Goal: Transaction & Acquisition: Obtain resource

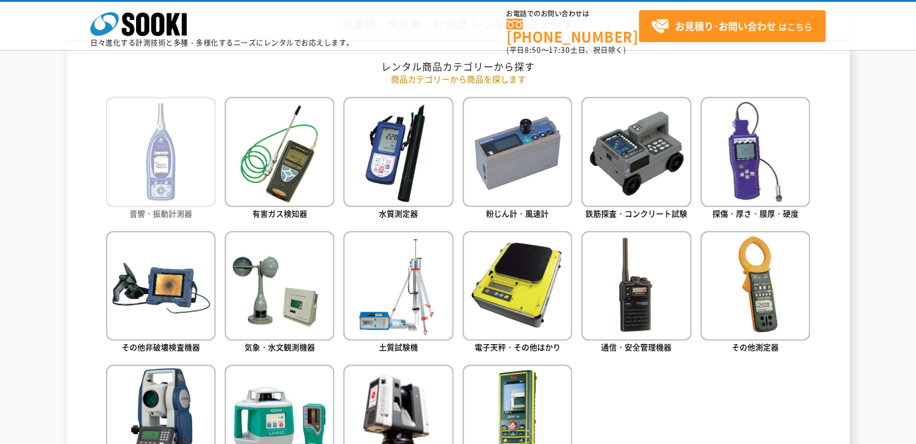
scroll to position [602, 0]
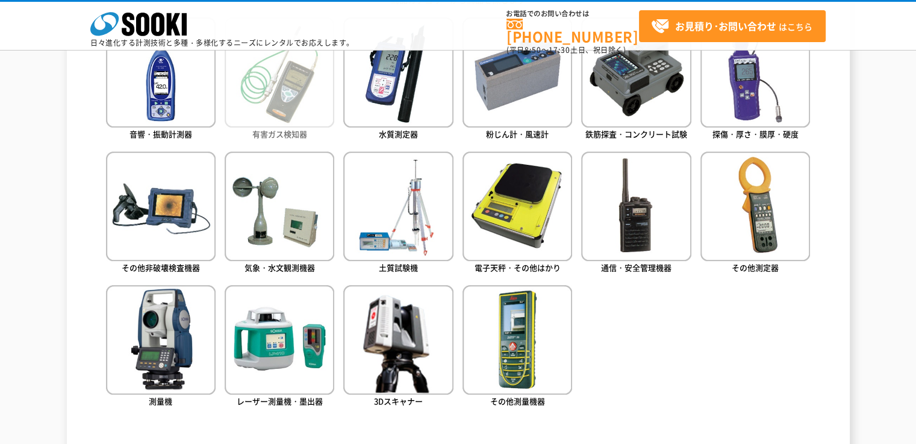
click at [281, 111] on img at bounding box center [280, 72] width 110 height 110
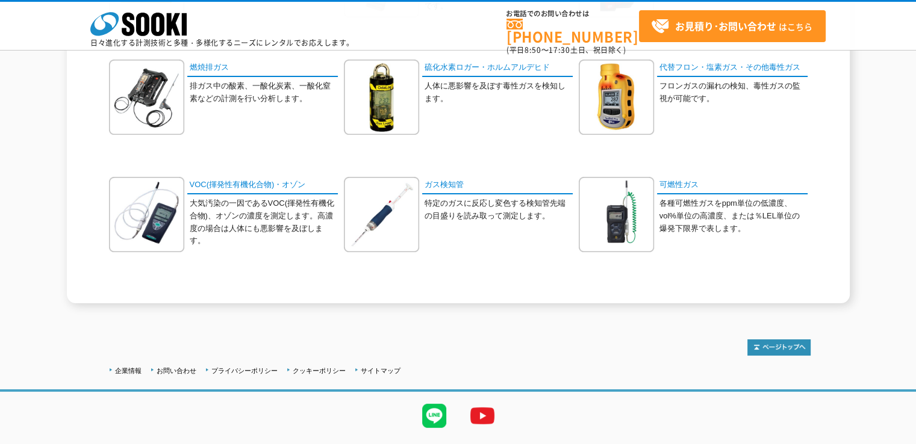
scroll to position [482, 0]
click at [451, 188] on link "ガス検知管" at bounding box center [497, 184] width 151 height 17
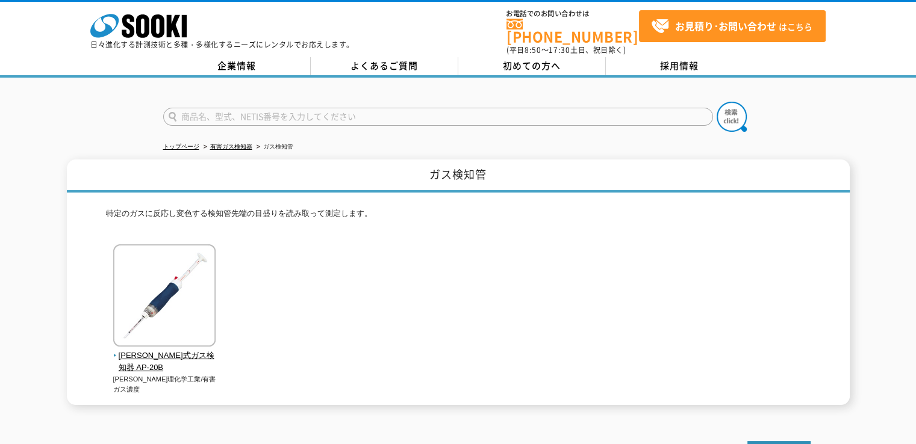
scroll to position [124, 0]
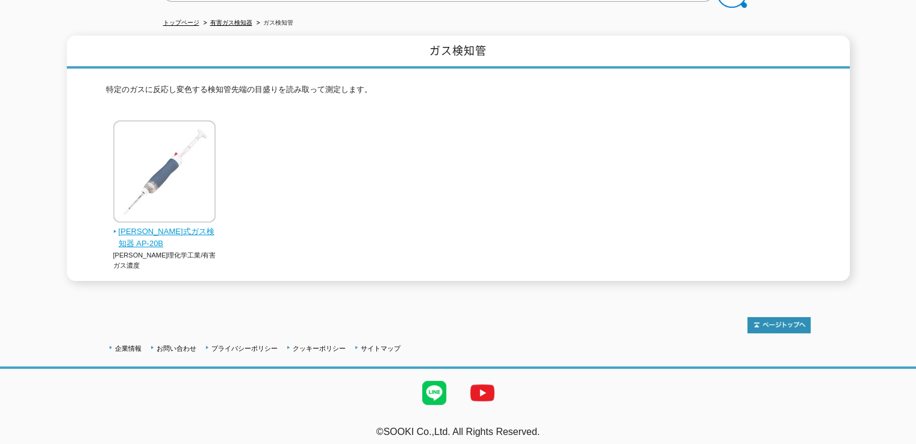
click at [184, 154] on img at bounding box center [164, 172] width 102 height 105
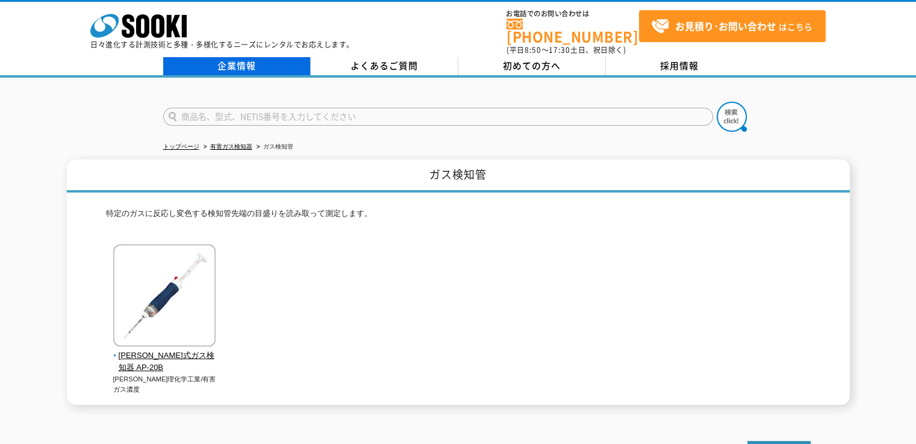
click at [247, 57] on link "企業情報" at bounding box center [237, 66] width 148 height 18
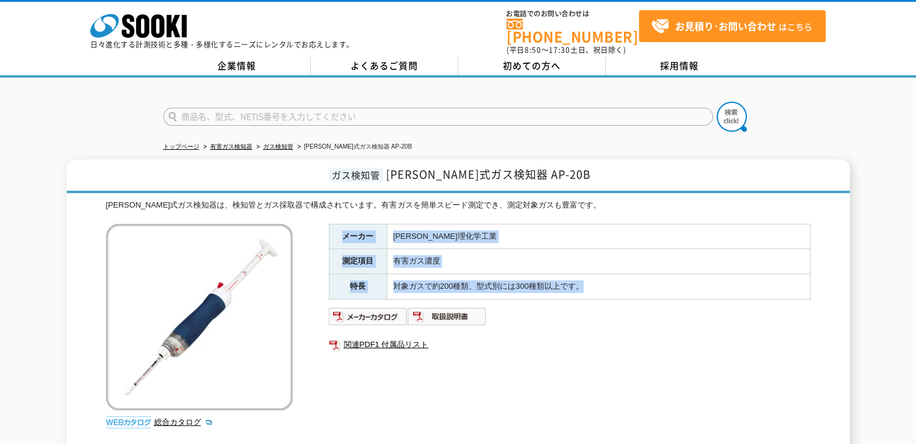
drag, startPoint x: 597, startPoint y: 276, endPoint x: 342, endPoint y: 225, distance: 260.5
click at [342, 225] on tbody "メーカー 光明理化学工業 測定項目 有害ガス濃度 特長 対象ガスで約200種類、型式別には300種類以上です。" at bounding box center [569, 261] width 481 height 75
click at [342, 225] on th "メーカー" at bounding box center [358, 236] width 58 height 25
drag, startPoint x: 342, startPoint y: 225, endPoint x: 616, endPoint y: 279, distance: 279.8
click at [616, 279] on tbody "メーカー 光明理化学工業 測定項目 有害ガス濃度 特長 対象ガスで約200種類、型式別には300種類以上です。" at bounding box center [569, 261] width 481 height 75
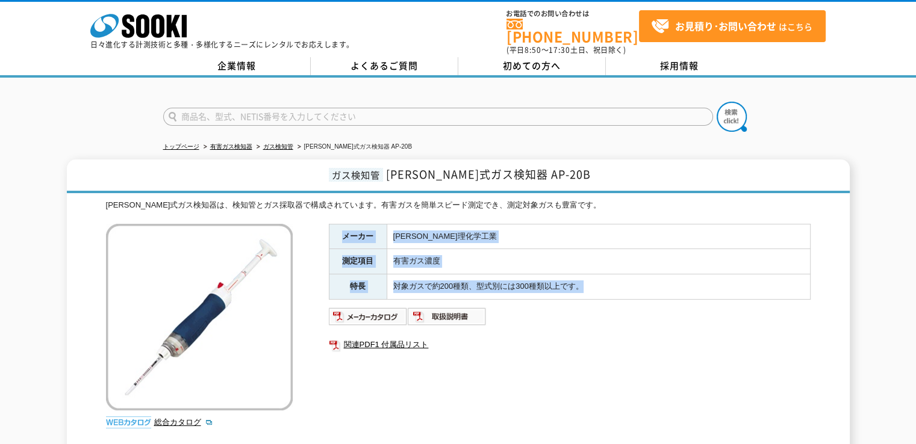
click at [616, 279] on td "対象ガスで約200種類、型式別には300種類以上です。" at bounding box center [598, 287] width 423 height 25
drag, startPoint x: 616, startPoint y: 279, endPoint x: 365, endPoint y: 235, distance: 254.9
click at [365, 235] on tbody "メーカー 光明理化学工業 測定項目 有害ガス濃度 特長 対象ガスで約200種類、型式別には300種類以上です。" at bounding box center [569, 261] width 481 height 75
click at [365, 235] on th "メーカー" at bounding box center [358, 236] width 58 height 25
drag, startPoint x: 353, startPoint y: 229, endPoint x: 598, endPoint y: 284, distance: 251.0
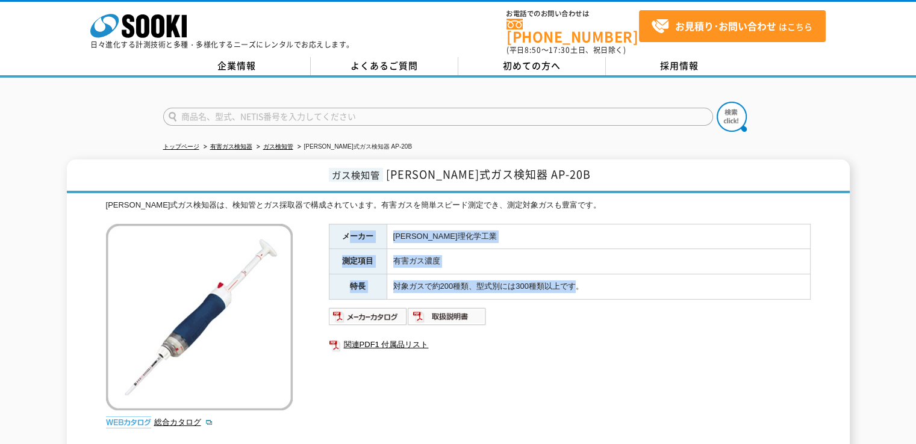
click at [598, 284] on tbody "メーカー 光明理化学工業 測定項目 有害ガス濃度 特長 対象ガスで約200種類、型式別には300種類以上です。" at bounding box center [569, 261] width 481 height 75
click at [603, 285] on td "対象ガスで約200種類、型式別には300種類以上です。" at bounding box center [598, 287] width 423 height 25
drag, startPoint x: 603, startPoint y: 285, endPoint x: 425, endPoint y: 242, distance: 182.7
click at [429, 244] on tbody "メーカー 光明理化学工業 測定項目 有害ガス濃度 特長 対象ガスで約200種類、型式別には300種類以上です。" at bounding box center [569, 261] width 481 height 75
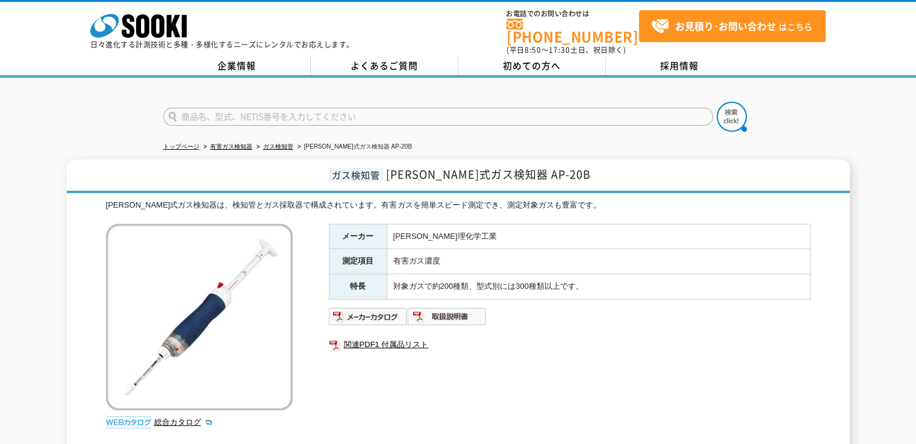
click at [419, 240] on td "光明理化学工業" at bounding box center [598, 236] width 423 height 25
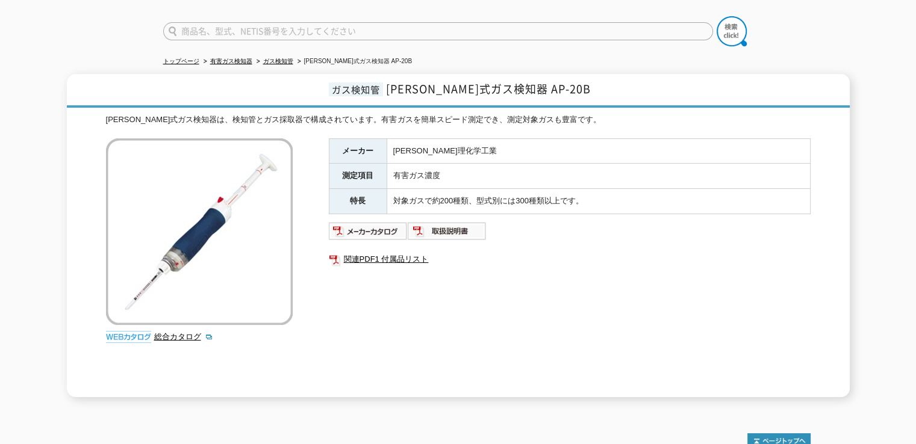
scroll to position [202, 0]
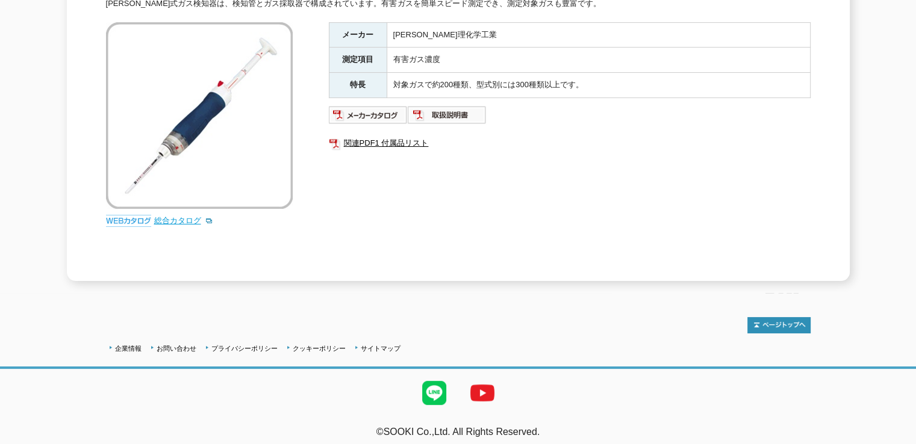
click at [181, 216] on link "総合カタログ" at bounding box center [183, 220] width 59 height 9
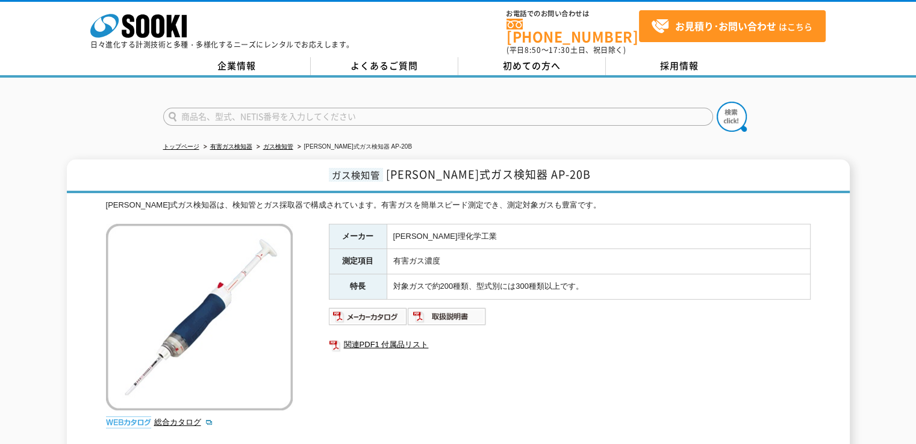
scroll to position [0, 0]
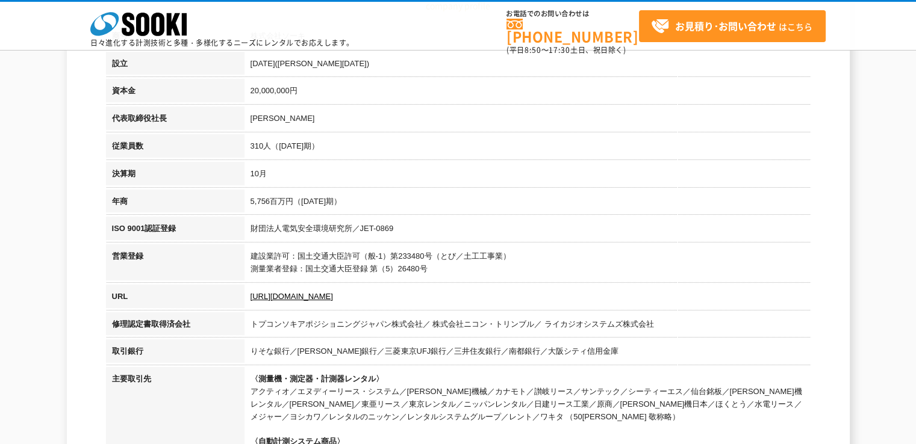
scroll to position [241, 0]
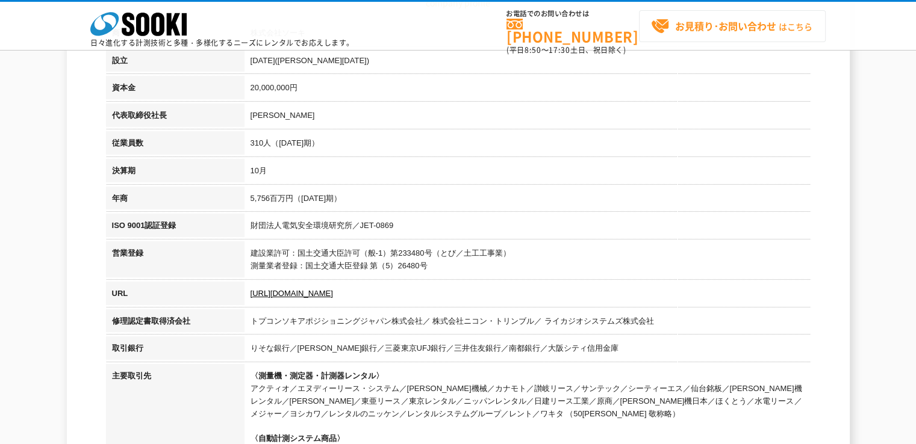
click at [718, 24] on strong "お見積り･お問い合わせ" at bounding box center [725, 26] width 101 height 14
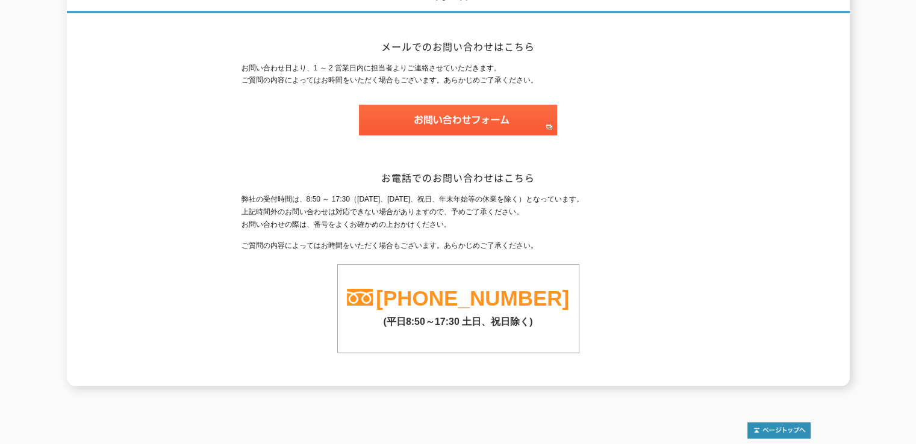
scroll to position [181, 0]
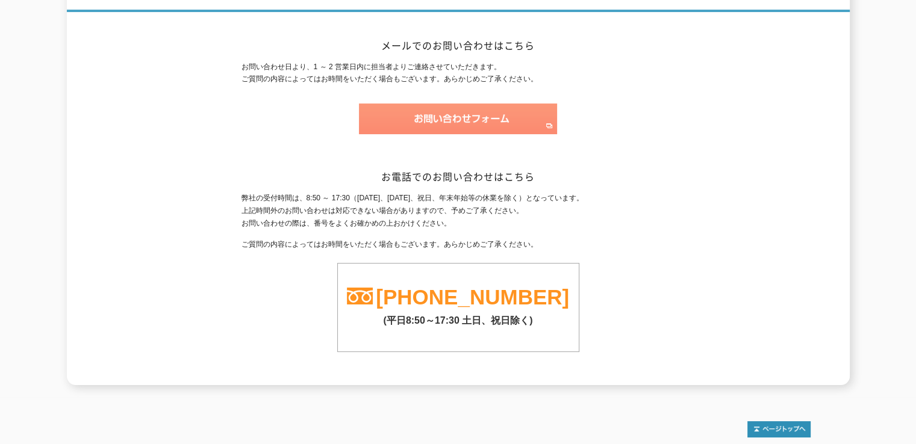
click at [421, 108] on img at bounding box center [458, 119] width 198 height 31
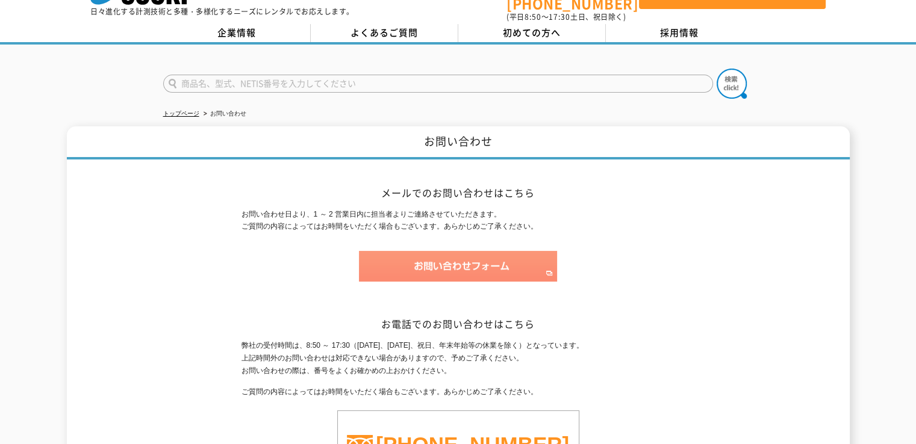
scroll to position [0, 0]
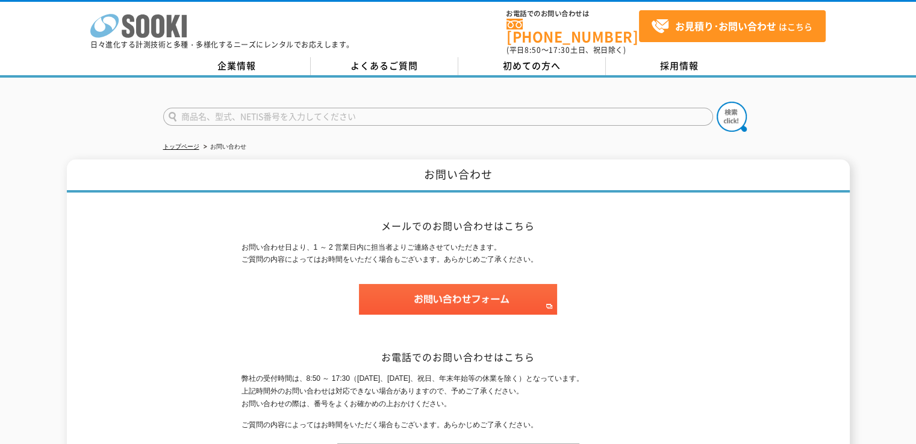
click at [176, 30] on polygon at bounding box center [174, 26] width 14 height 22
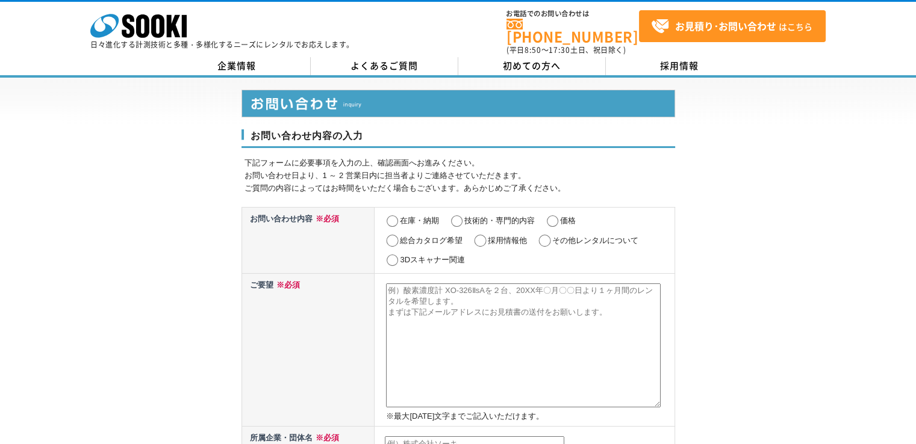
click at [405, 216] on label "在庫・納期" at bounding box center [419, 220] width 39 height 9
click at [400, 216] on input "在庫・納期" at bounding box center [392, 222] width 15 height 12
radio input "true"
click at [547, 240] on td "在庫・納期 技術的・専門的内容 価格 総合カタログ希望 採用情報他 その他レンタルについて 3Dスキャナー関連" at bounding box center [524, 240] width 300 height 66
click at [541, 235] on input "その他レンタルについて" at bounding box center [544, 241] width 15 height 12
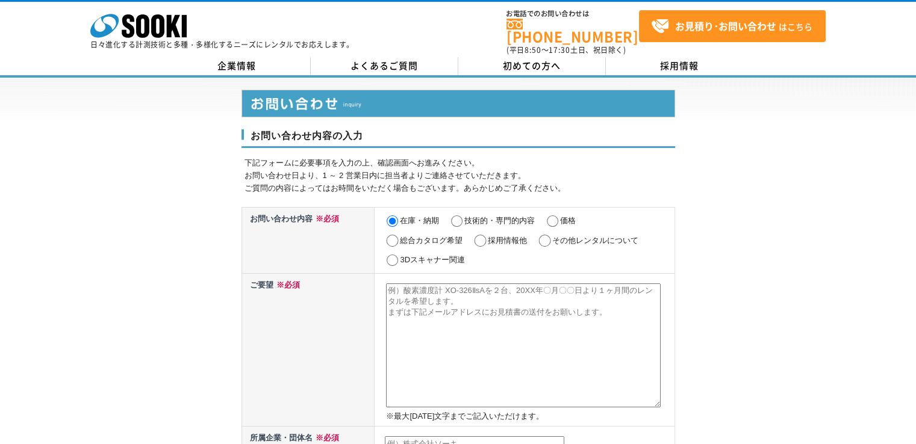
radio input "true"
click at [399, 216] on input "在庫・納期" at bounding box center [392, 222] width 15 height 12
radio input "true"
click at [391, 64] on link "よくあるご質問" at bounding box center [385, 66] width 148 height 18
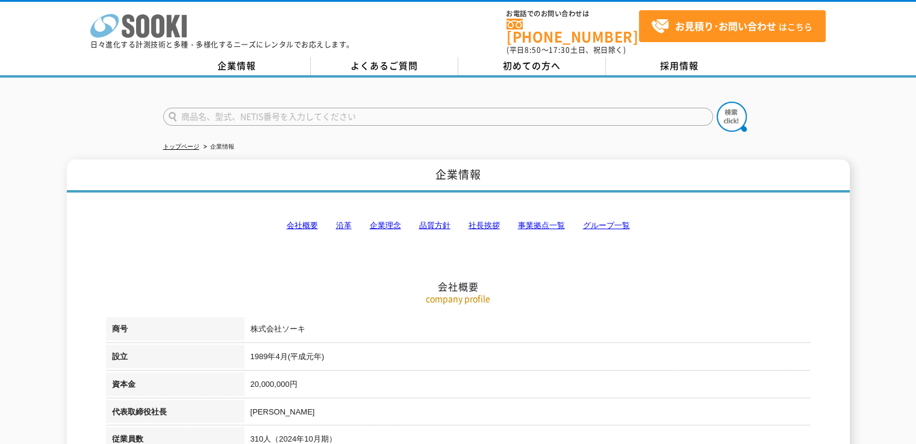
click at [175, 29] on polygon at bounding box center [174, 26] width 14 height 22
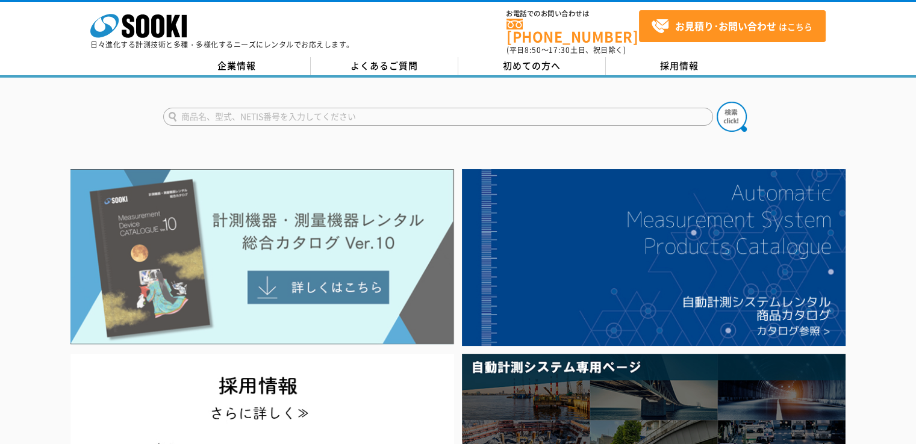
click at [342, 280] on img at bounding box center [262, 257] width 384 height 176
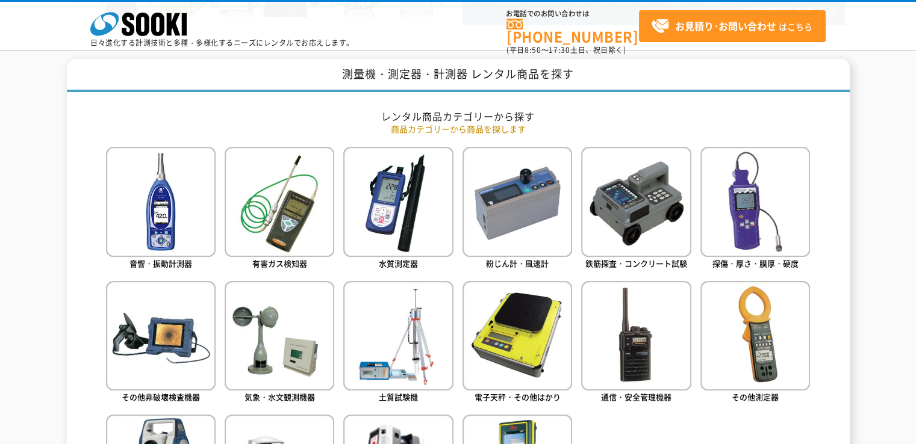
scroll to position [482, 0]
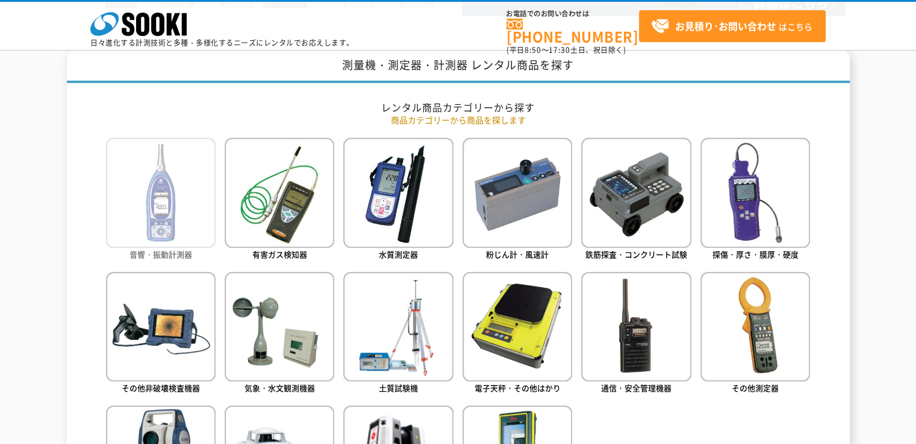
click at [179, 225] on img at bounding box center [161, 193] width 110 height 110
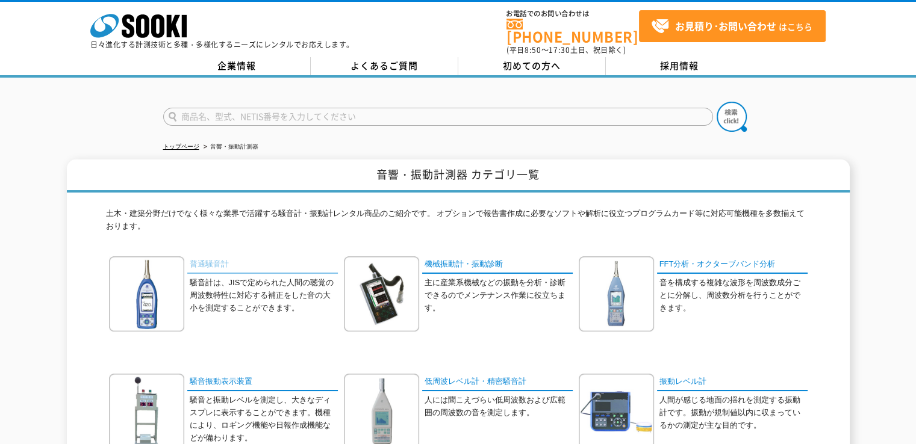
click at [210, 256] on link "普通騒音計" at bounding box center [262, 264] width 151 height 17
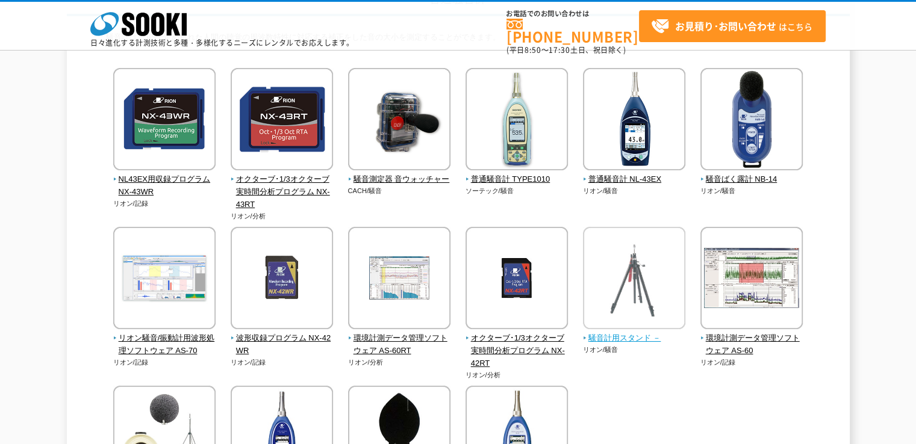
scroll to position [241, 0]
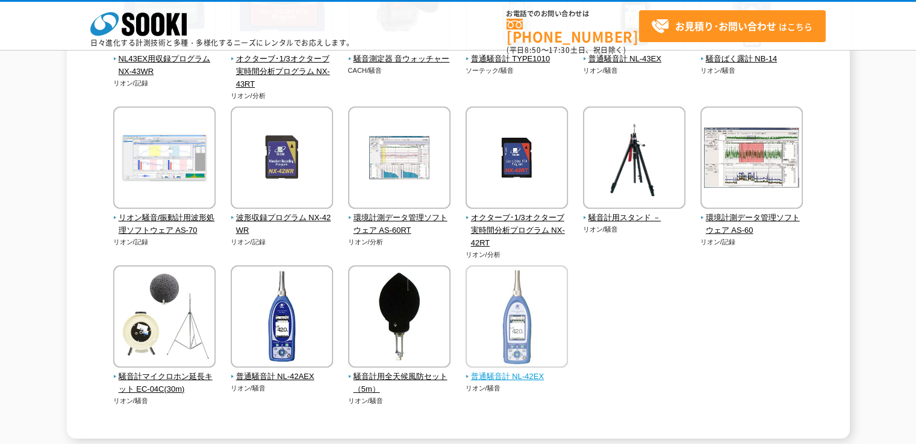
click at [486, 376] on span "普通騒音計 NL-42EX" at bounding box center [516, 377] width 103 height 13
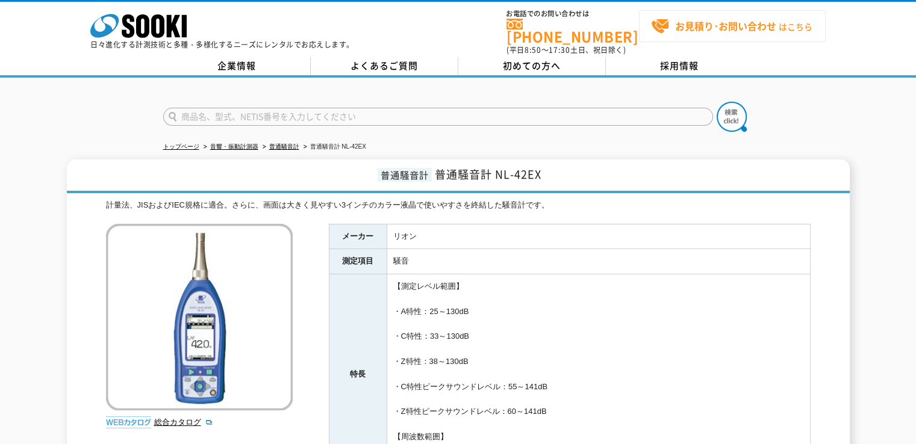
click at [723, 24] on strong "お見積り･お問い合わせ" at bounding box center [725, 26] width 101 height 14
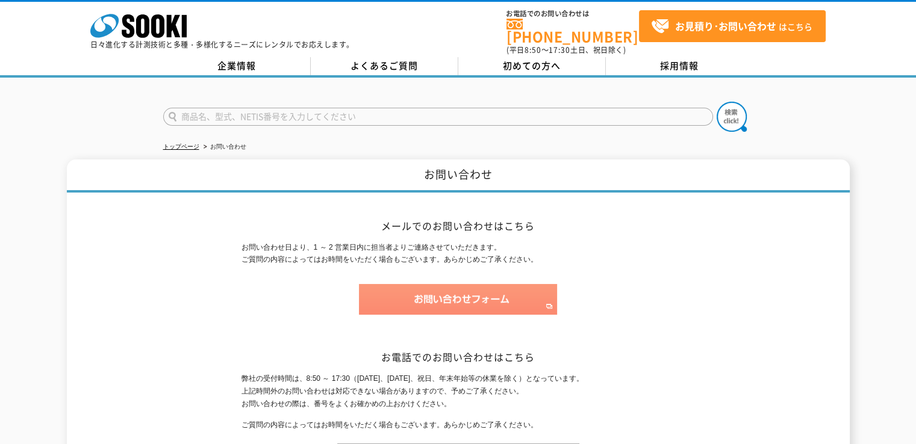
scroll to position [60, 0]
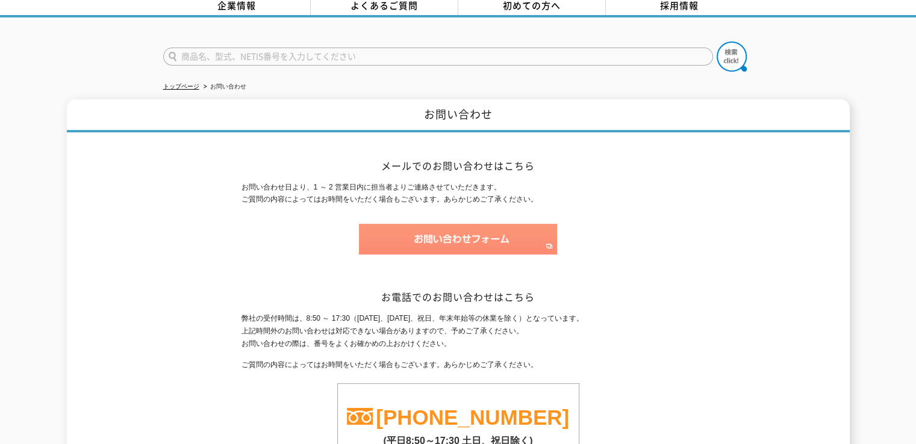
click at [433, 234] on img at bounding box center [458, 239] width 198 height 31
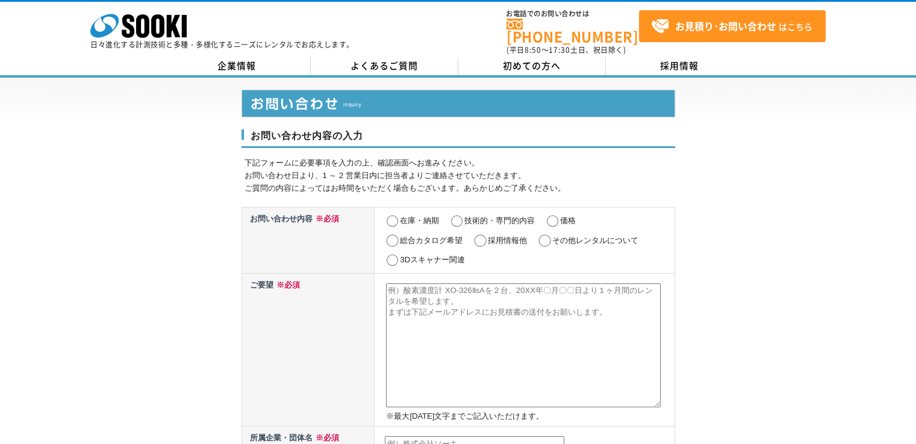
click at [390, 216] on input "在庫・納期" at bounding box center [392, 222] width 15 height 12
radio input "true"
click at [494, 308] on textarea at bounding box center [523, 346] width 275 height 124
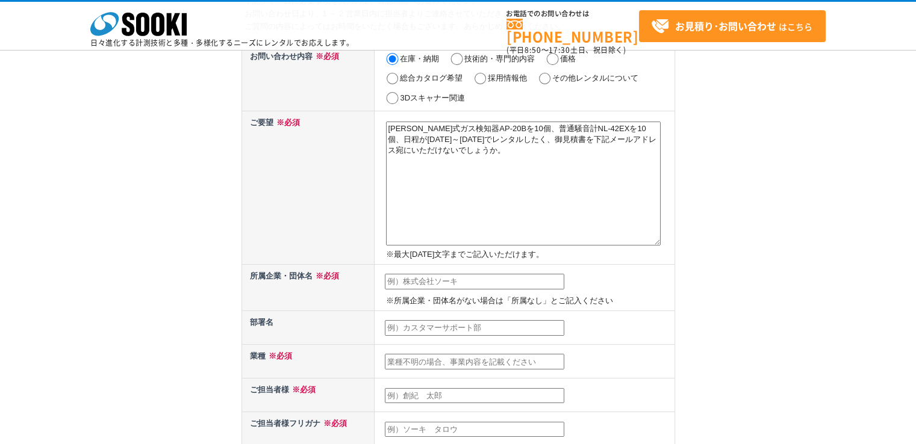
scroll to position [120, 0]
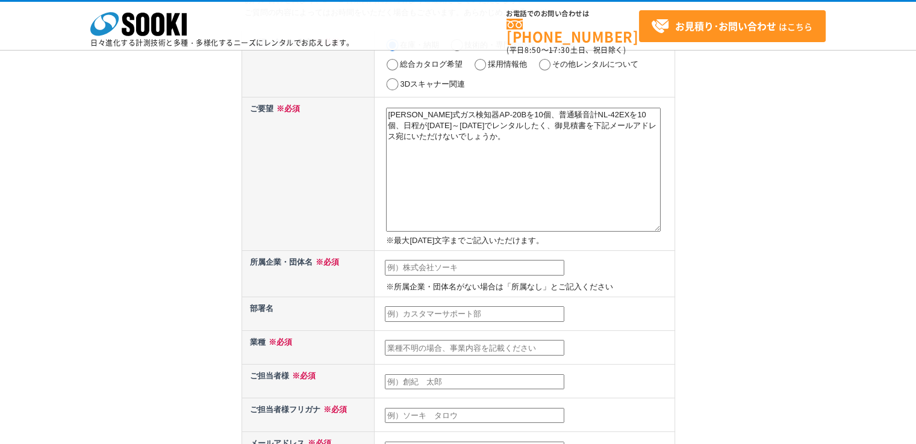
type textarea "北川式ガス検知器AP-20Bを10個、普通騒音計NL-42EXを10個、日程が9月12日～16日でレンタルしたく、御見積書を下記メールアドレス宛にいただけない…"
click at [508, 272] on input "text" at bounding box center [474, 268] width 179 height 16
type input "[PERSON_NAME]県[DEMOGRAPHIC_DATA]"
click at [494, 308] on input "text" at bounding box center [474, 314] width 179 height 16
click at [439, 345] on input "text" at bounding box center [474, 348] width 179 height 16
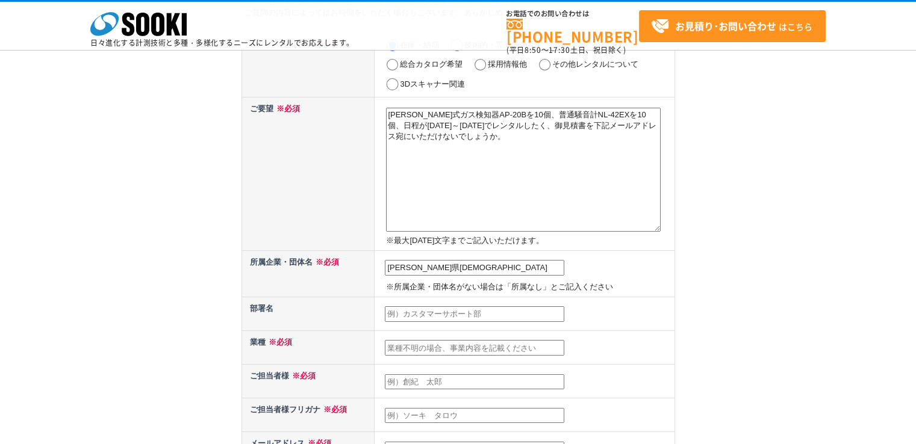
click at [439, 345] on input "text" at bounding box center [474, 348] width 179 height 16
type input "産業医のための研修会"
type input "荒川　幸亮"
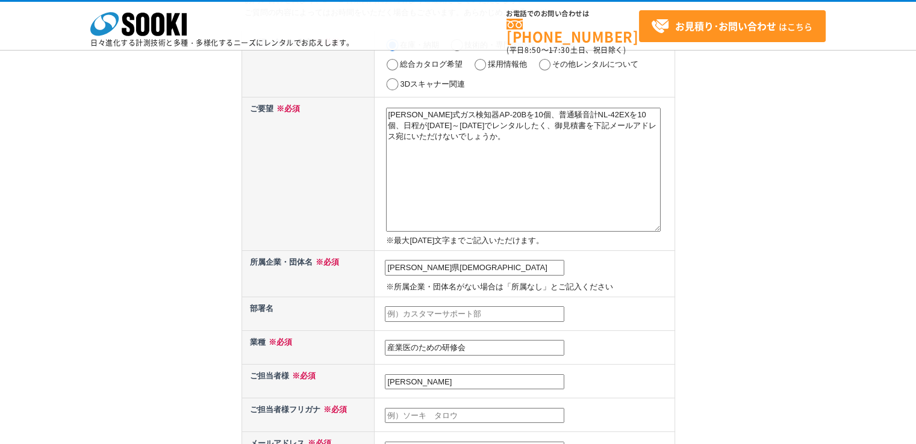
click at [435, 408] on input "text" at bounding box center [474, 416] width 179 height 16
click at [433, 409] on input "text" at bounding box center [474, 416] width 179 height 16
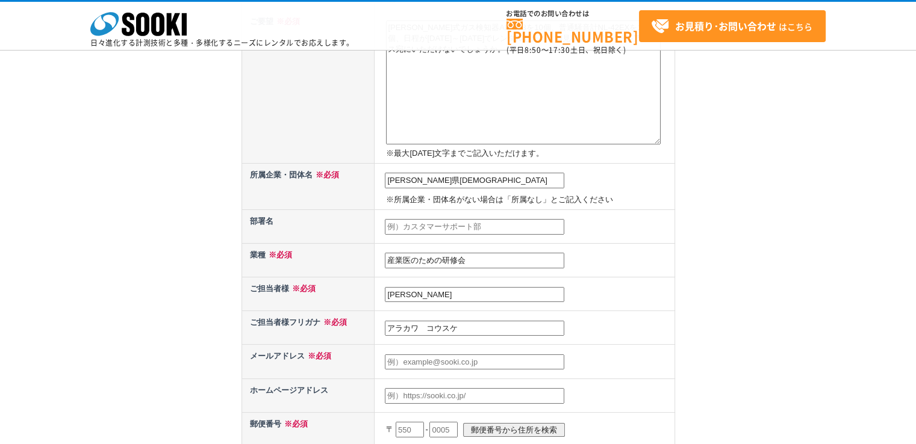
scroll to position [241, 0]
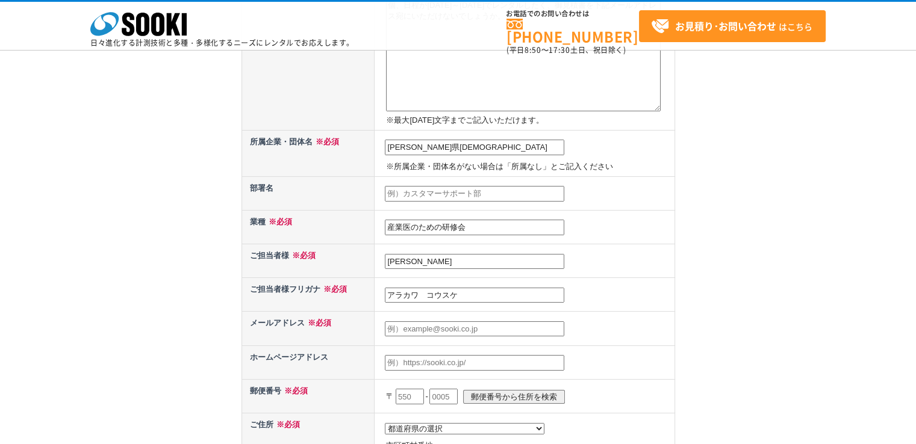
type input "アラカワ　コウスケ"
click at [433, 329] on input "text" at bounding box center [474, 329] width 179 height 16
type input "k-arakawa-staff@miyazaki.med.or.jp"
click at [408, 391] on input "text" at bounding box center [410, 397] width 28 height 16
type input "880"
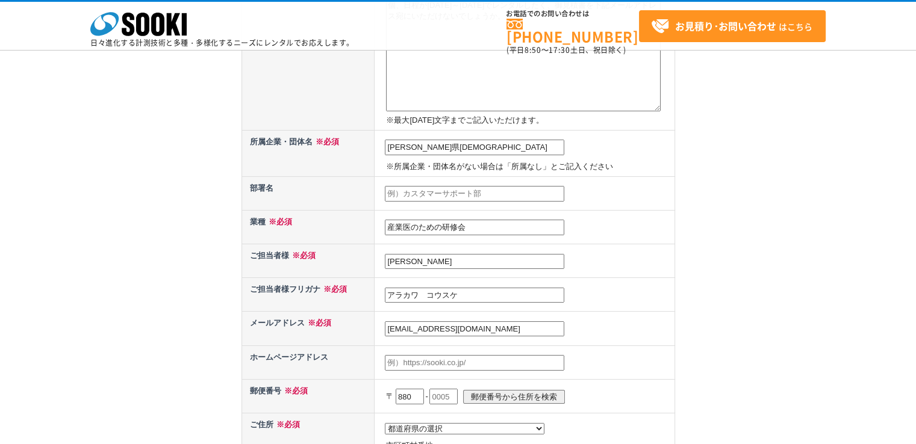
select select "45"
type input "宮崎市"
type input "田吉1881-1-205"
click at [448, 390] on input "text" at bounding box center [443, 397] width 28 height 16
type input "0023"
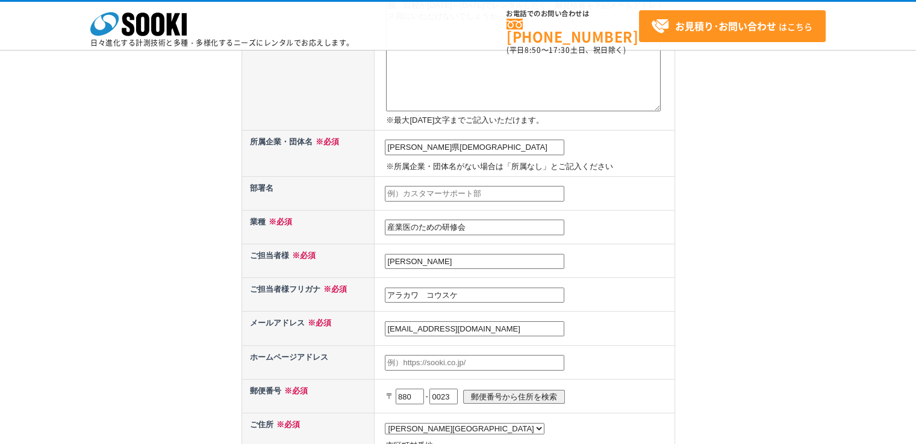
click at [481, 390] on input "郵便番号から住所を検索" at bounding box center [514, 397] width 102 height 14
type input "宮崎市和知川原"
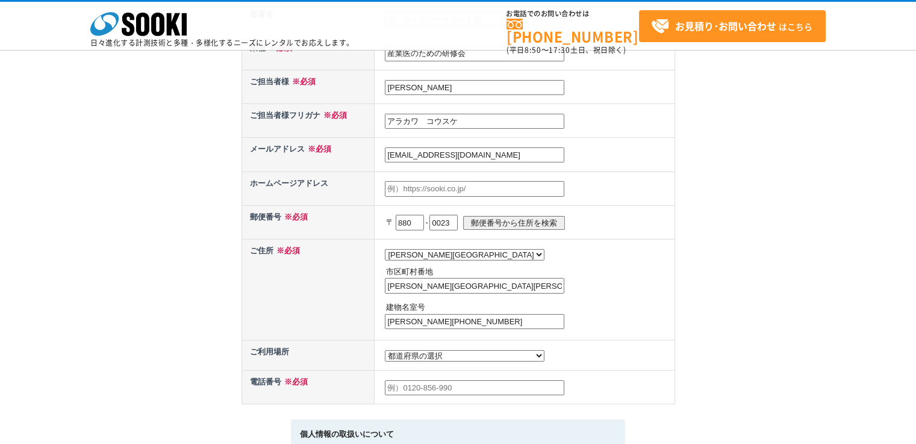
scroll to position [421, 0]
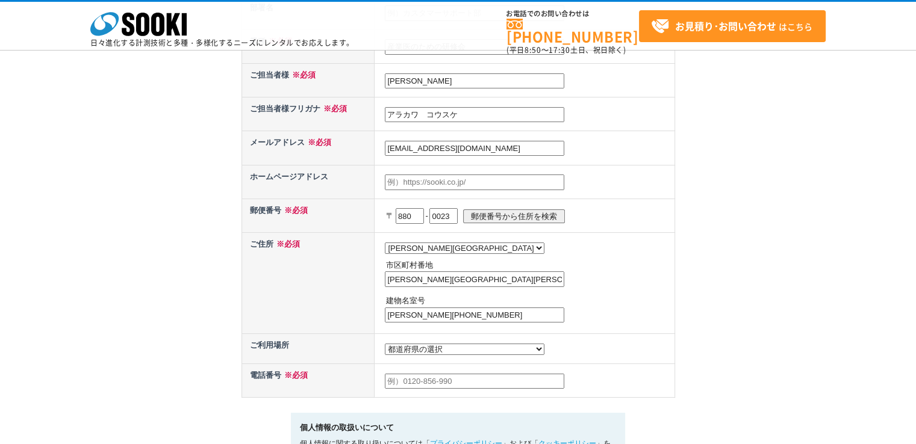
drag, startPoint x: 470, startPoint y: 309, endPoint x: 300, endPoint y: 313, distance: 169.8
click at [303, 313] on tr "ご住所 ※必須 都道府県の選択 北海道 青森県 岩手県 宮城県 秋田県 山形県 福島県 茨城県 栃木県 群馬県 埼玉県 千葉県 東京都 神奈川県 新潟県 富山…" at bounding box center [457, 282] width 433 height 101
click at [463, 276] on input "宮崎市和知川原" at bounding box center [474, 280] width 179 height 16
type input "宮崎市和知川原１丁目101"
click at [429, 344] on select "都道府県の選択 利用場所未定 北海道 青森県 岩手県 宮城県 秋田県 山形県 福島県 茨城県 栃木県 群馬県 埼玉県 千葉県 東京都 神奈川県 新潟県 富山県…" at bounding box center [465, 349] width 160 height 11
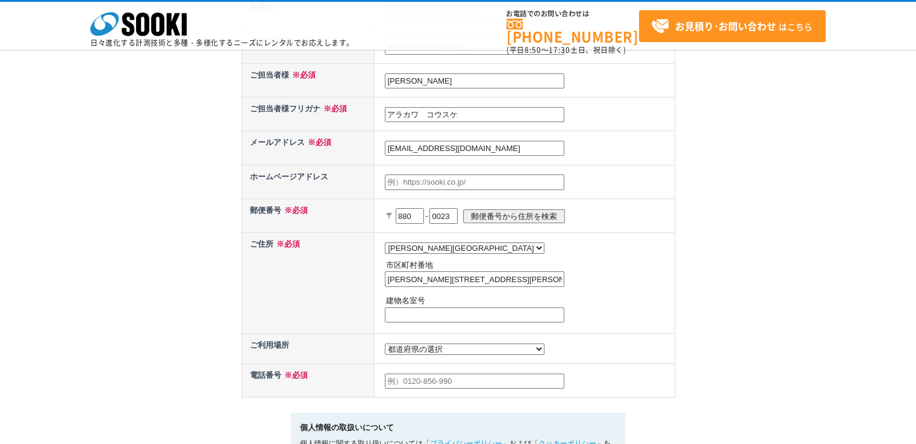
select select "45"
click at [385, 344] on select "都道府県の選択 利用場所未定 北海道 青森県 岩手県 宮城県 秋田県 山形県 福島県 茨城県 栃木県 群馬県 埼玉県 千葉県 東京都 神奈川県 新潟県 富山県…" at bounding box center [465, 349] width 160 height 11
click at [424, 379] on input "text" at bounding box center [474, 382] width 179 height 16
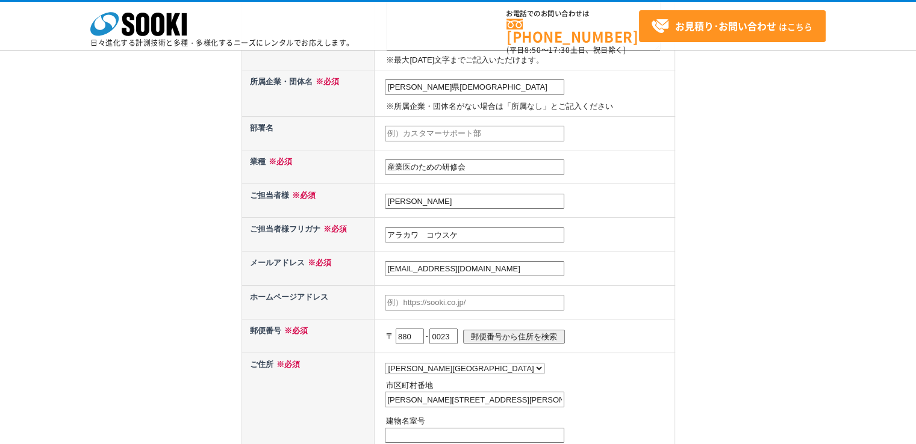
type input "0985-22-5118"
click at [439, 129] on input "text" at bounding box center [474, 134] width 179 height 16
type input "地域医療課"
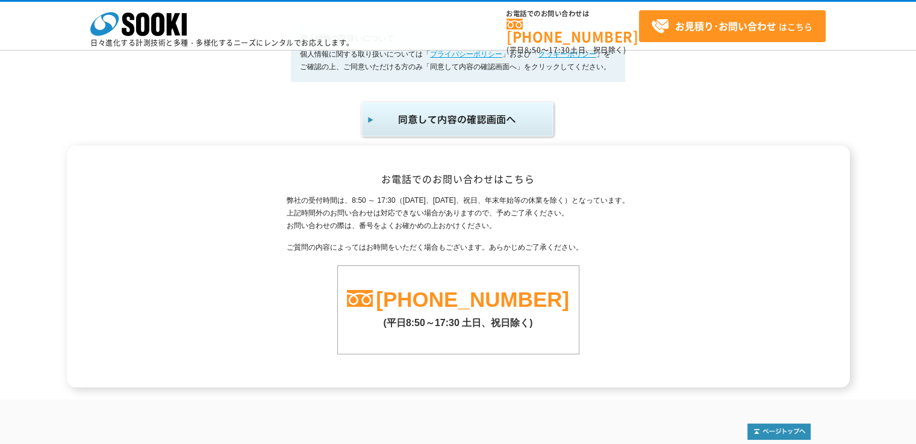
scroll to position [742, 0]
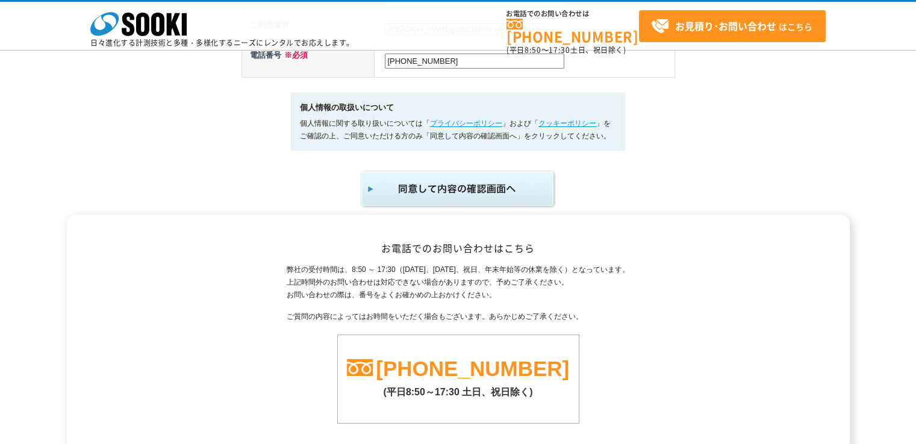
click at [457, 182] on img "submit" at bounding box center [457, 189] width 197 height 40
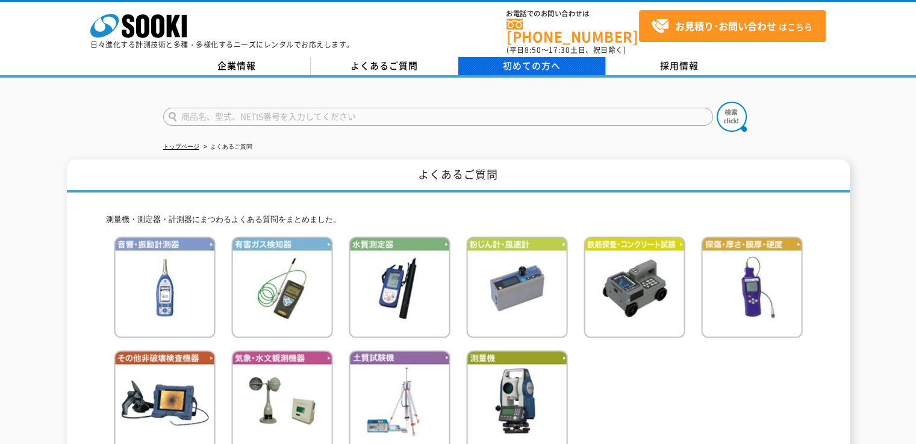
click at [544, 63] on span "初めての方へ" at bounding box center [532, 65] width 58 height 13
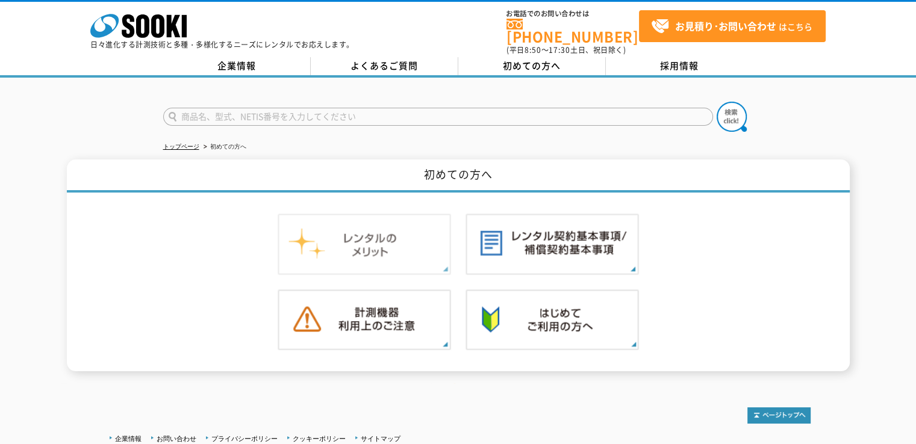
click at [425, 246] on img at bounding box center [364, 244] width 173 height 61
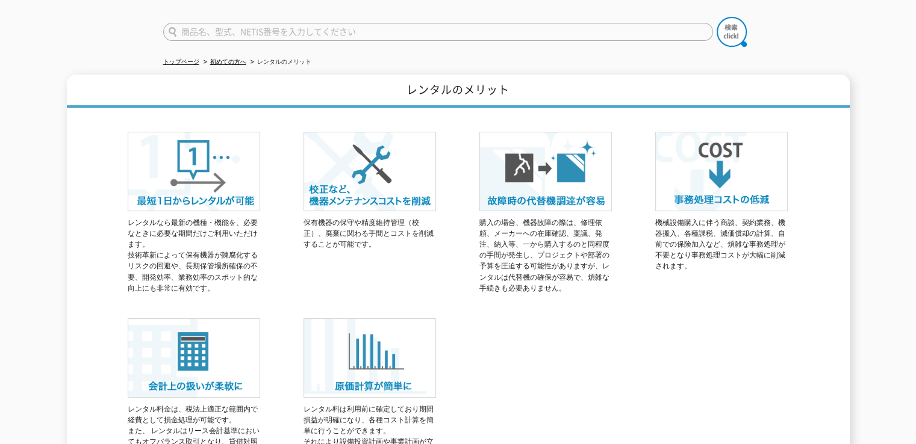
scroll to position [181, 0]
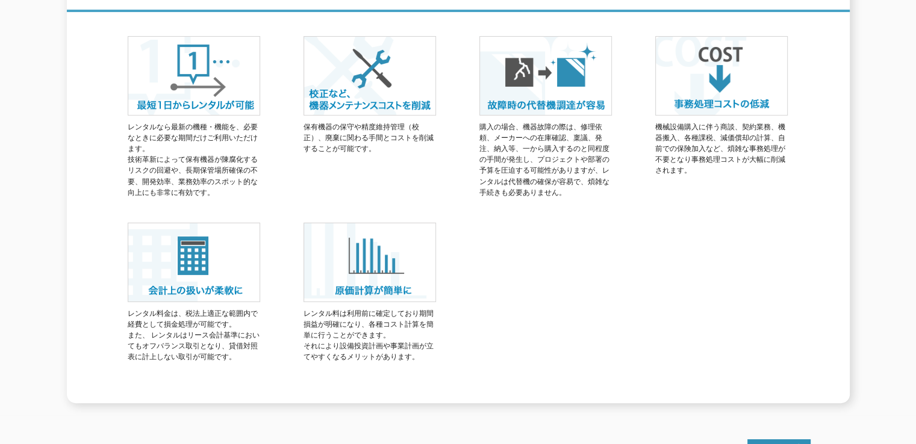
click at [380, 282] on img at bounding box center [369, 262] width 132 height 79
click at [377, 261] on img at bounding box center [369, 262] width 132 height 79
click at [475, 281] on div "レンタルなら最新の機種・機能を、必要なときに必要な期間だけご利用いただけます。 技術革新によって保有機器が陳腐化するリスクの回避や、長期保管場所確保の不要、開…" at bounding box center [458, 207] width 704 height 391
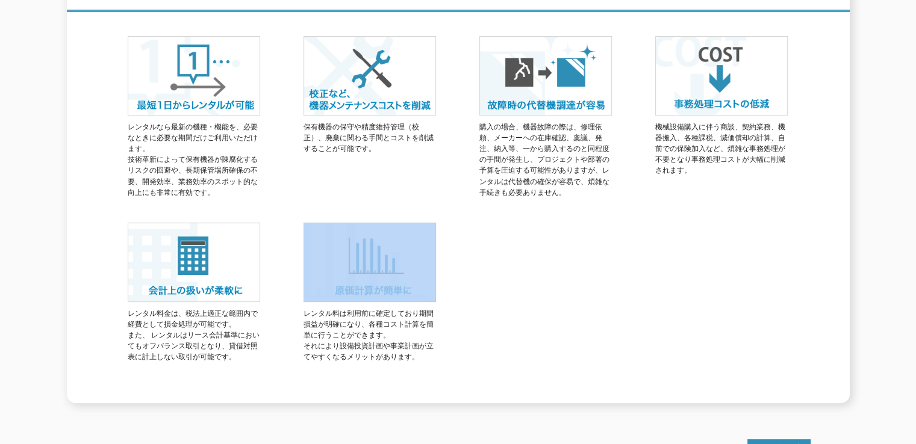
drag, startPoint x: 475, startPoint y: 281, endPoint x: 325, endPoint y: 252, distance: 152.7
click at [325, 252] on div "レンタルなら最新の機種・機能を、必要なときに必要な期間だけご利用いただけます。 技術革新によって保有機器が陳腐化するリスクの回避や、長期保管場所確保の不要、開…" at bounding box center [458, 207] width 704 height 391
click at [325, 252] on img at bounding box center [369, 262] width 132 height 79
drag, startPoint x: 325, startPoint y: 252, endPoint x: 444, endPoint y: 274, distance: 121.2
click at [438, 273] on div "レンタルなら最新の機種・機能を、必要なときに必要な期間だけご利用いただけます。 技術革新によって保有機器が陳腐化するリスクの回避や、長期保管場所確保の不要、開…" at bounding box center [458, 207] width 704 height 391
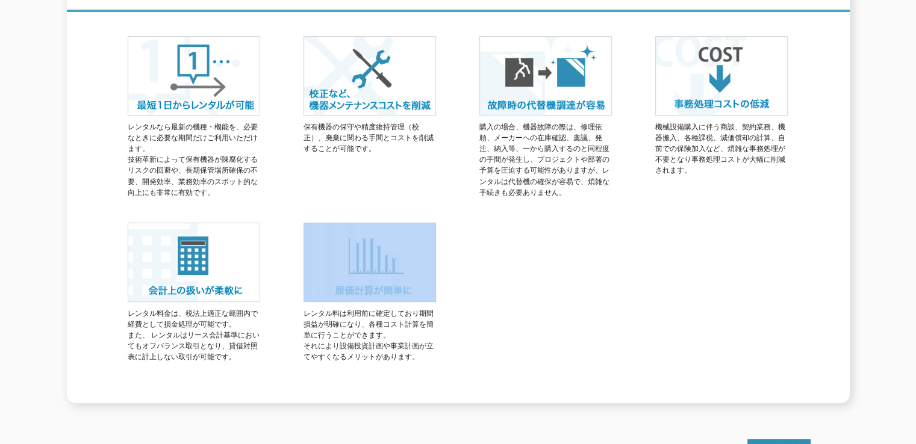
click at [444, 274] on div "レンタルなら最新の機種・機能を、必要なときに必要な期間だけご利用いただけます。 技術革新によって保有機器が陳腐化するリスクの回避や、長期保管場所確保の不要、開…" at bounding box center [458, 207] width 704 height 391
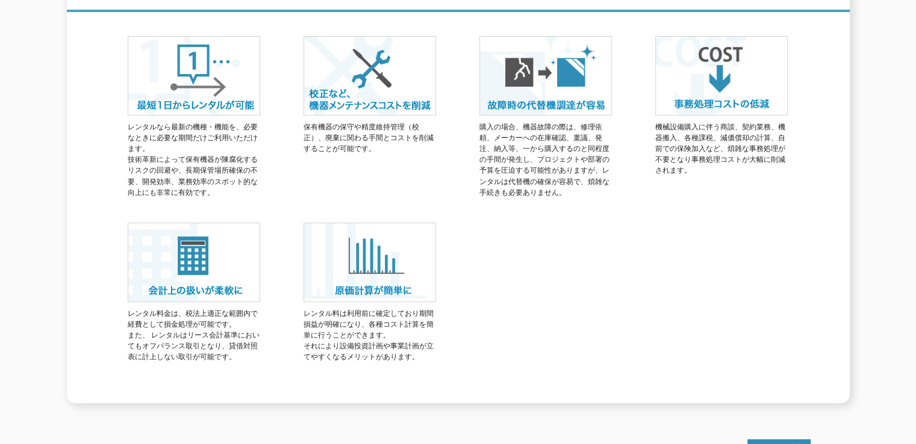
drag, startPoint x: 444, startPoint y: 274, endPoint x: 400, endPoint y: 261, distance: 46.5
click at [409, 264] on div "レンタルなら最新の機種・機能を、必要なときに必要な期間だけご利用いただけます。 技術革新によって保有機器が陳腐化するリスクの回避や、長期保管場所確保の不要、開…" at bounding box center [458, 207] width 704 height 391
click at [400, 261] on img at bounding box center [369, 262] width 132 height 79
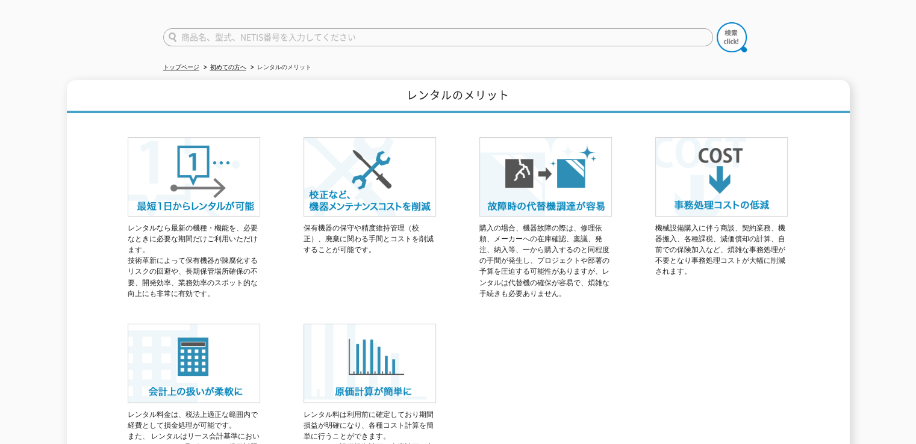
scroll to position [1, 0]
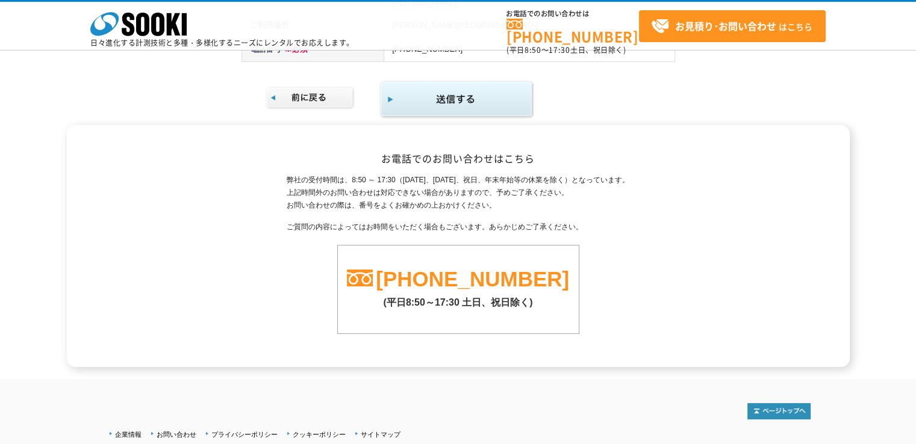
scroll to position [361, 0]
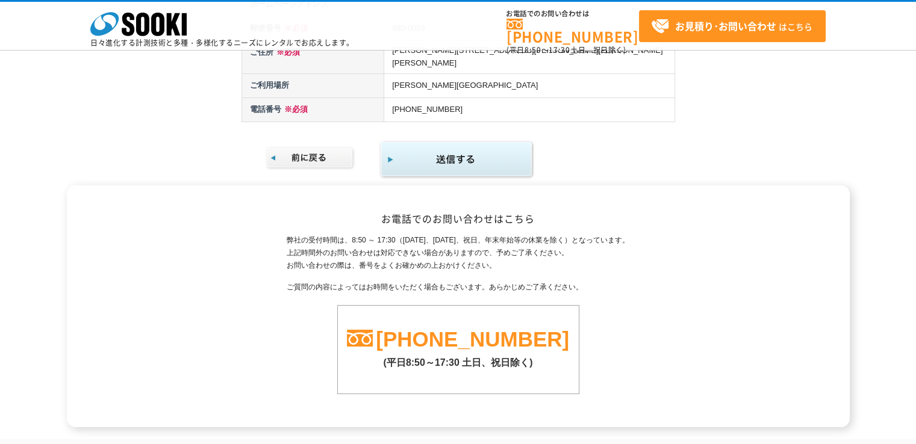
click at [443, 153] on img "submit" at bounding box center [456, 159] width 155 height 39
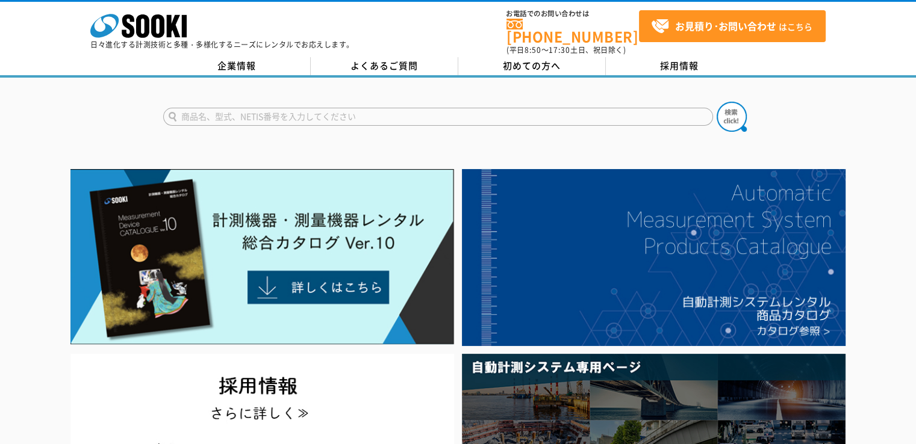
click at [317, 221] on img at bounding box center [262, 257] width 384 height 176
